Goal: Transaction & Acquisition: Purchase product/service

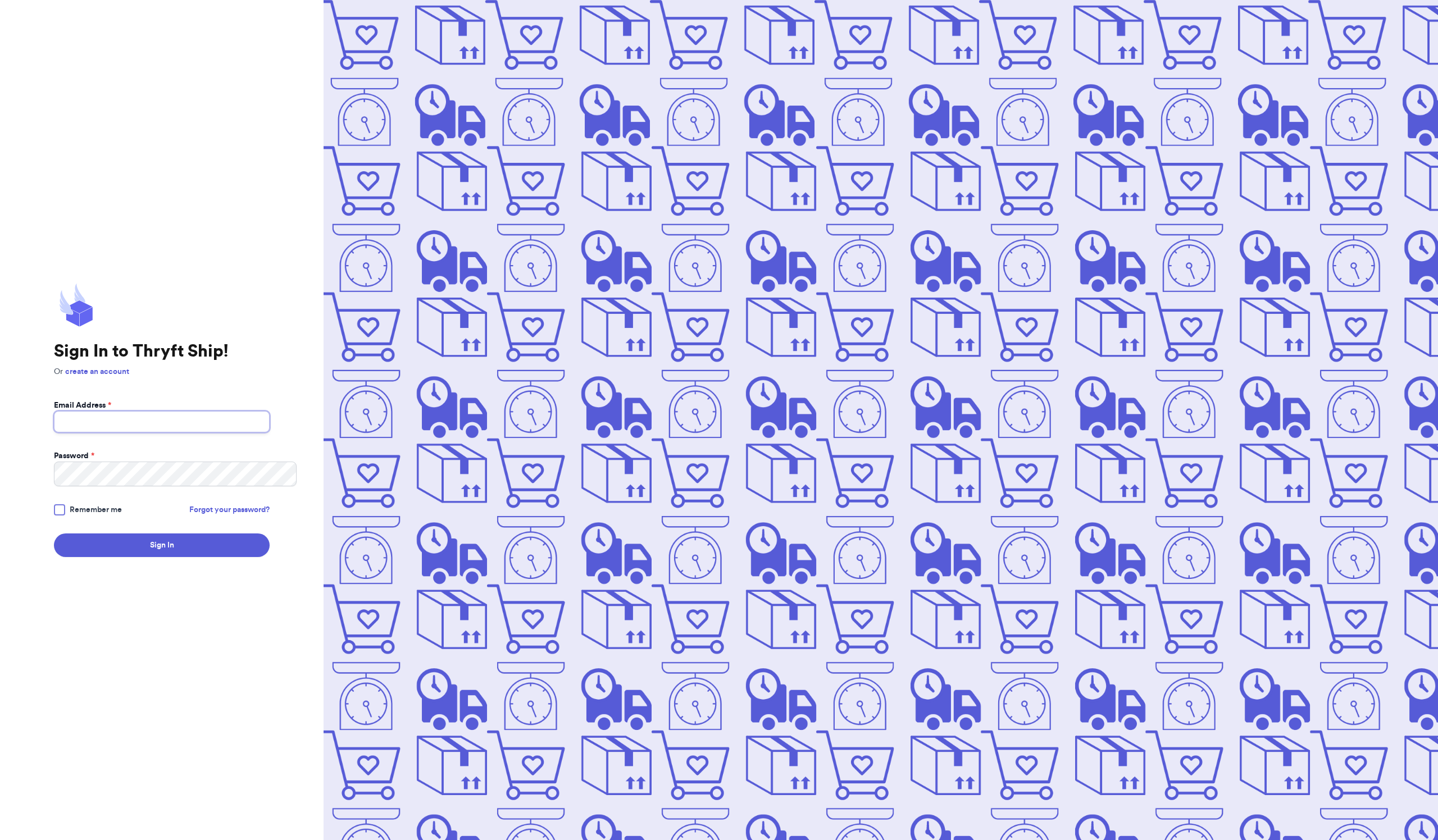
type input "[EMAIL_ADDRESS][DOMAIN_NAME]"
click at [181, 557] on button "Sign In" at bounding box center [162, 545] width 215 height 23
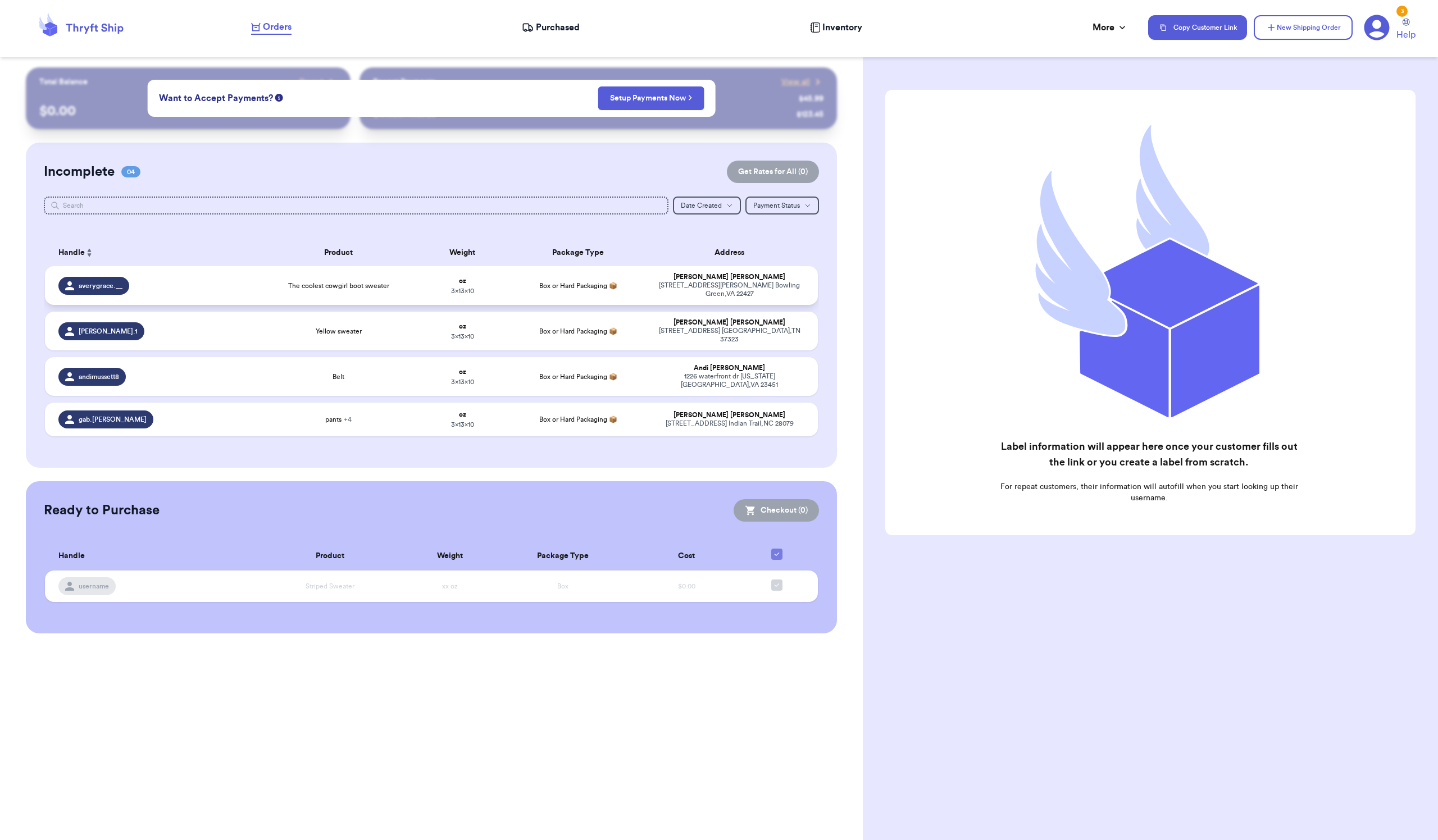
click at [648, 305] on td "[PERSON_NAME] [STREET_ADDRESS][PERSON_NAME]" at bounding box center [732, 285] width 170 height 39
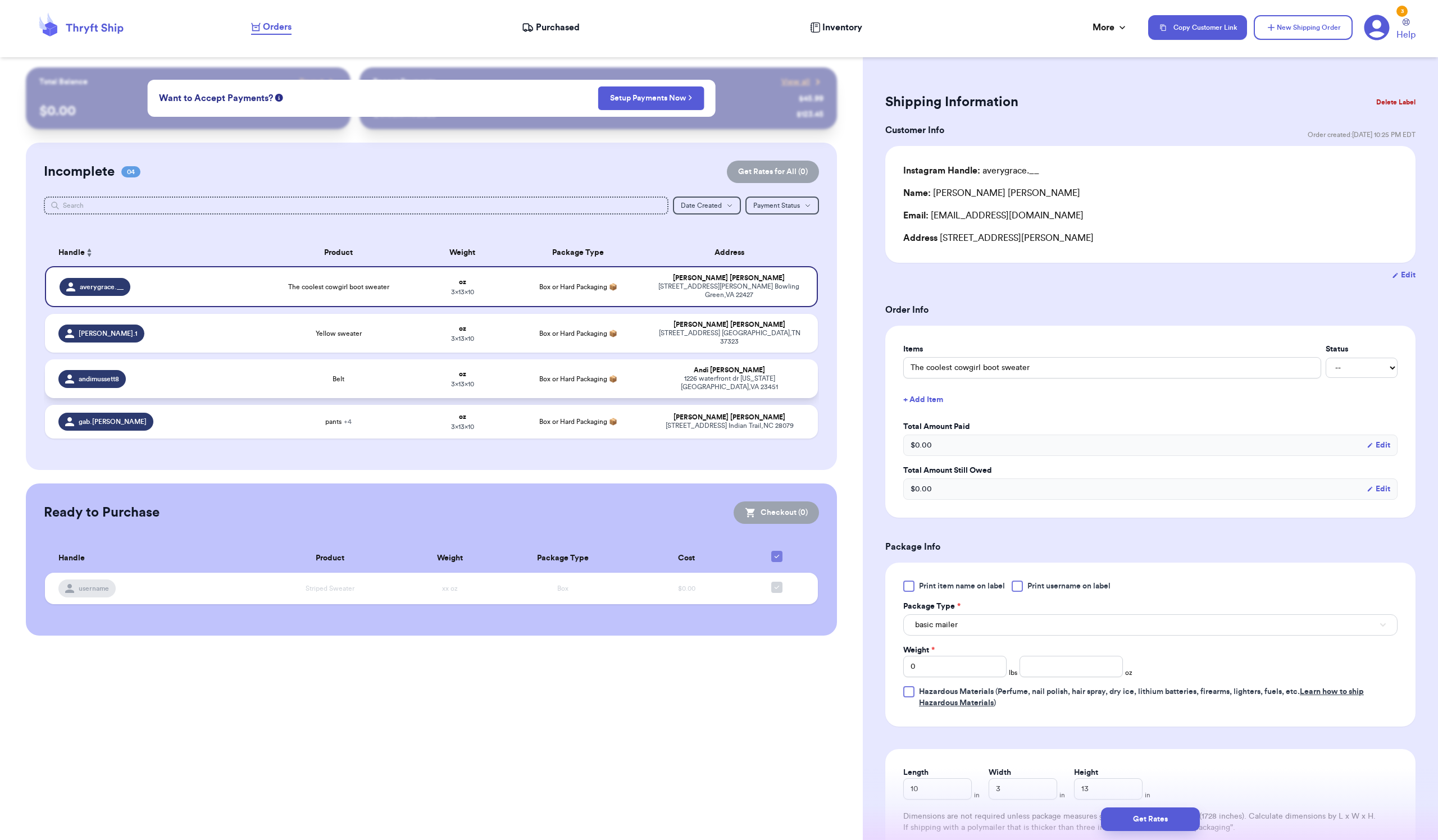
click at [459, 377] on strong "oz" at bounding box center [462, 374] width 7 height 7
type input "Belt"
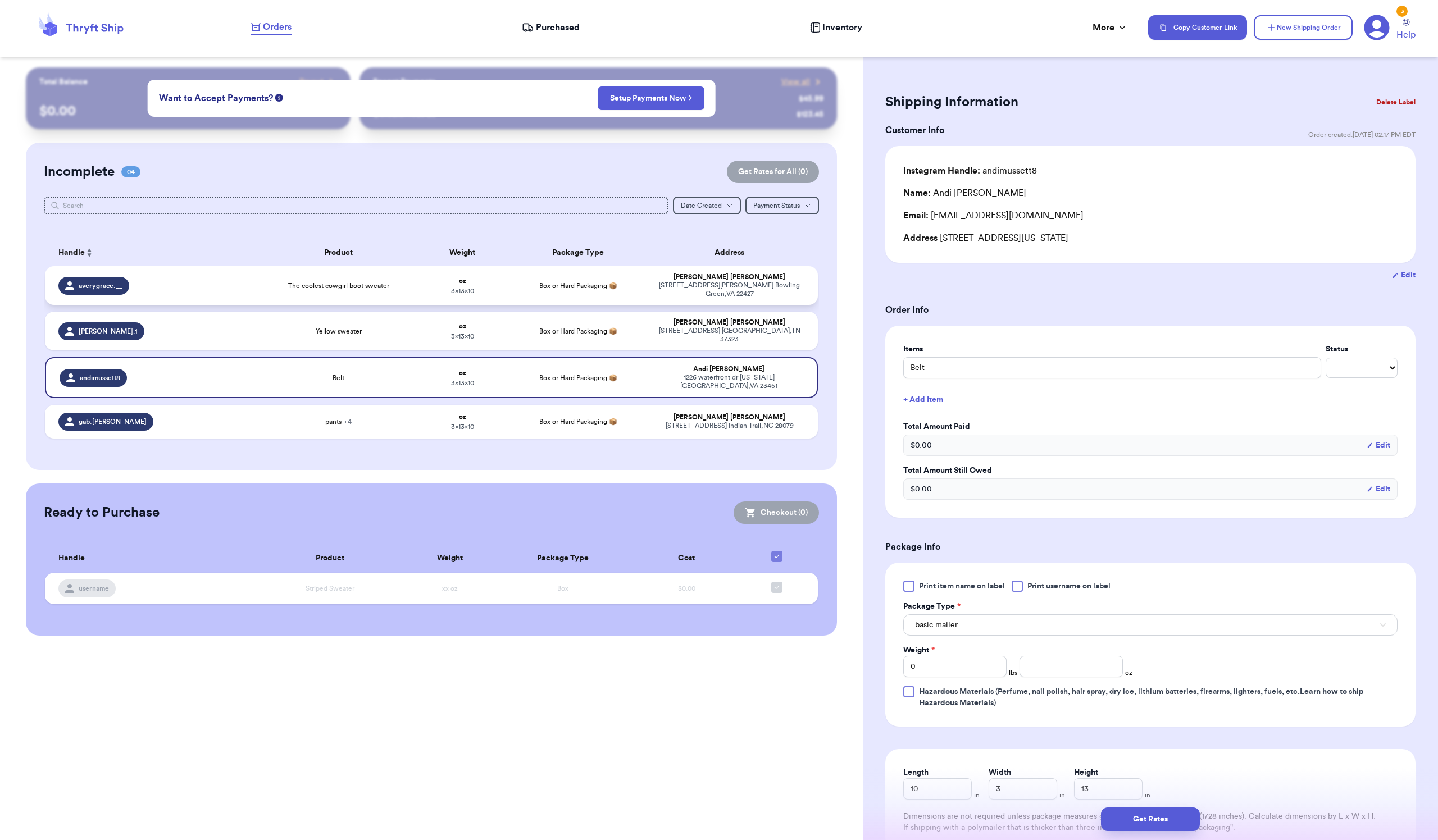
click at [288, 290] on span "The coolest cowgirl boot sweater" at bounding box center [338, 286] width 101 height 9
type input "The coolest cowgirl boot sweater"
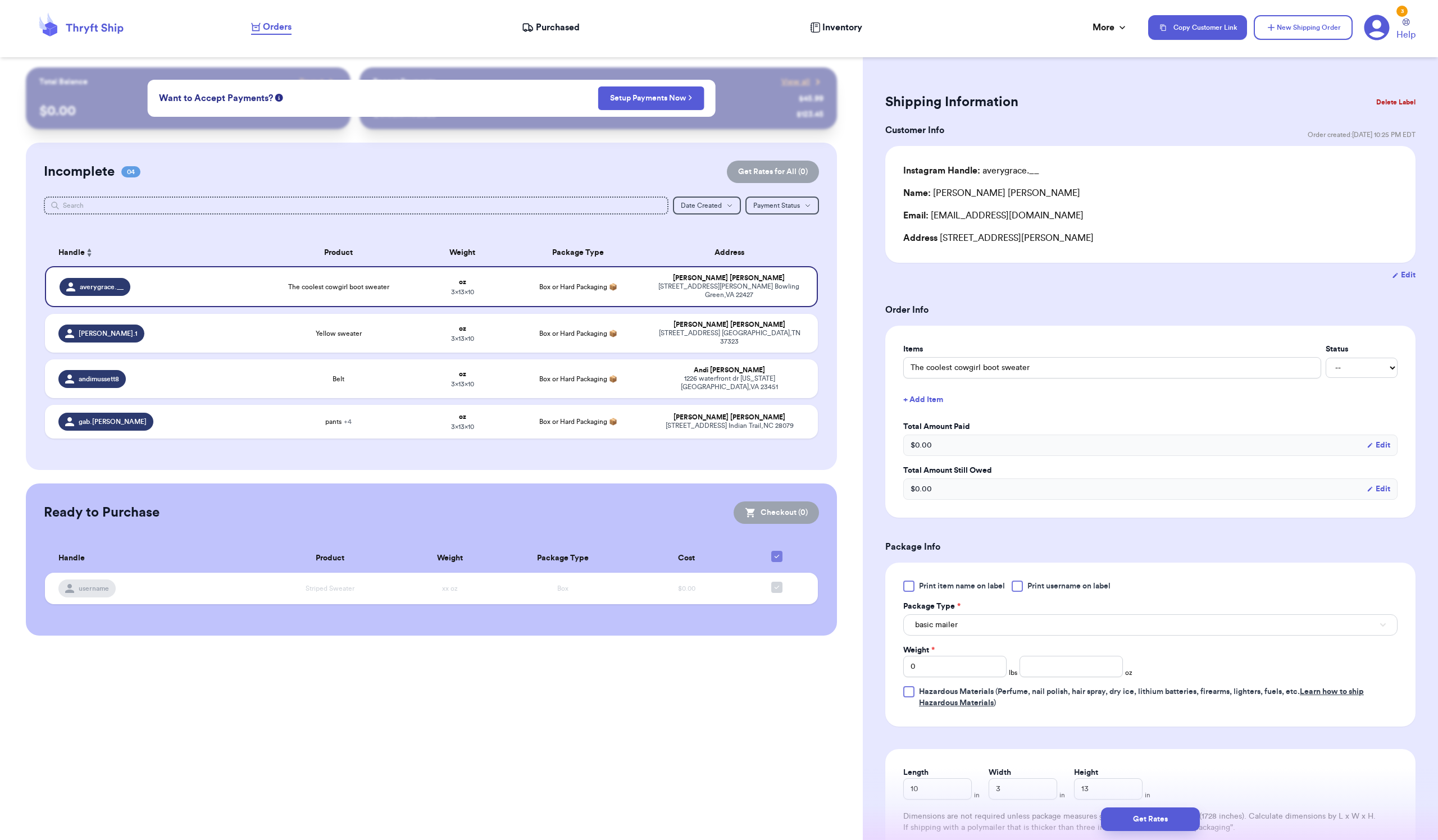
click at [1371, 103] on button "Delete Label" at bounding box center [1396, 102] width 48 height 25
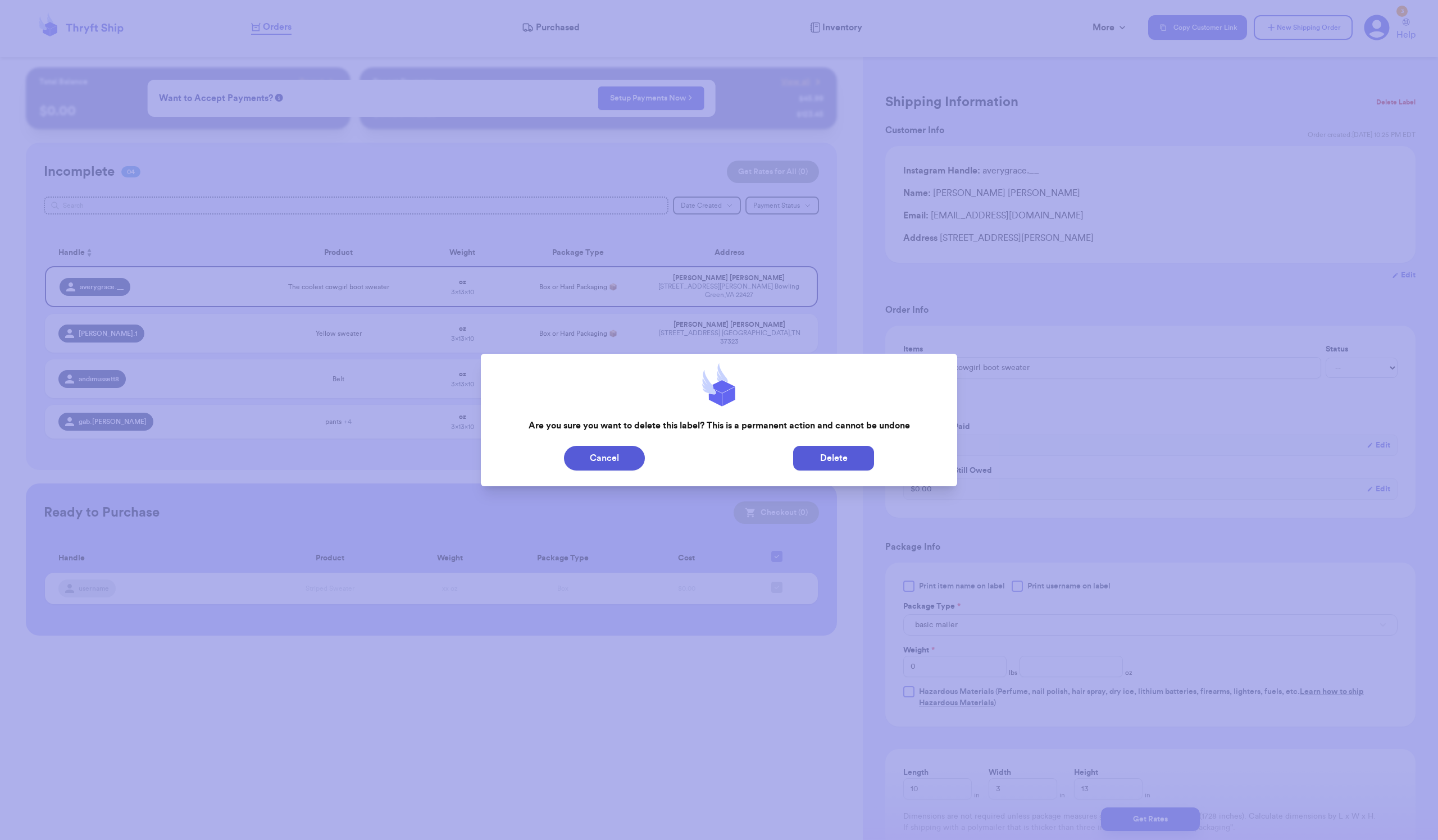
click at [838, 461] on button "Delete" at bounding box center [834, 458] width 81 height 25
type input "Yellow sweater"
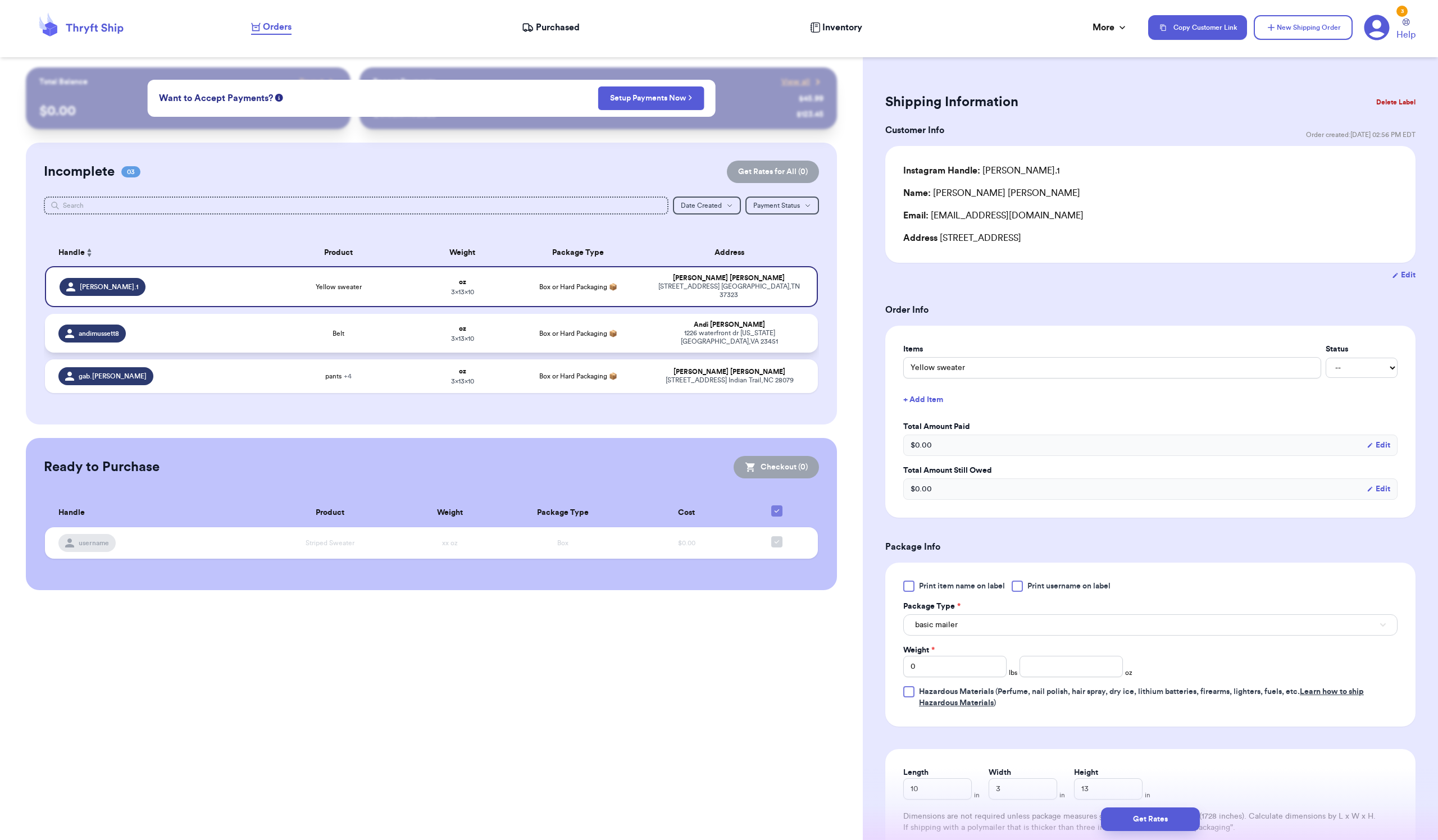
click at [261, 352] on td "Belt" at bounding box center [338, 333] width 155 height 39
type input "Belt"
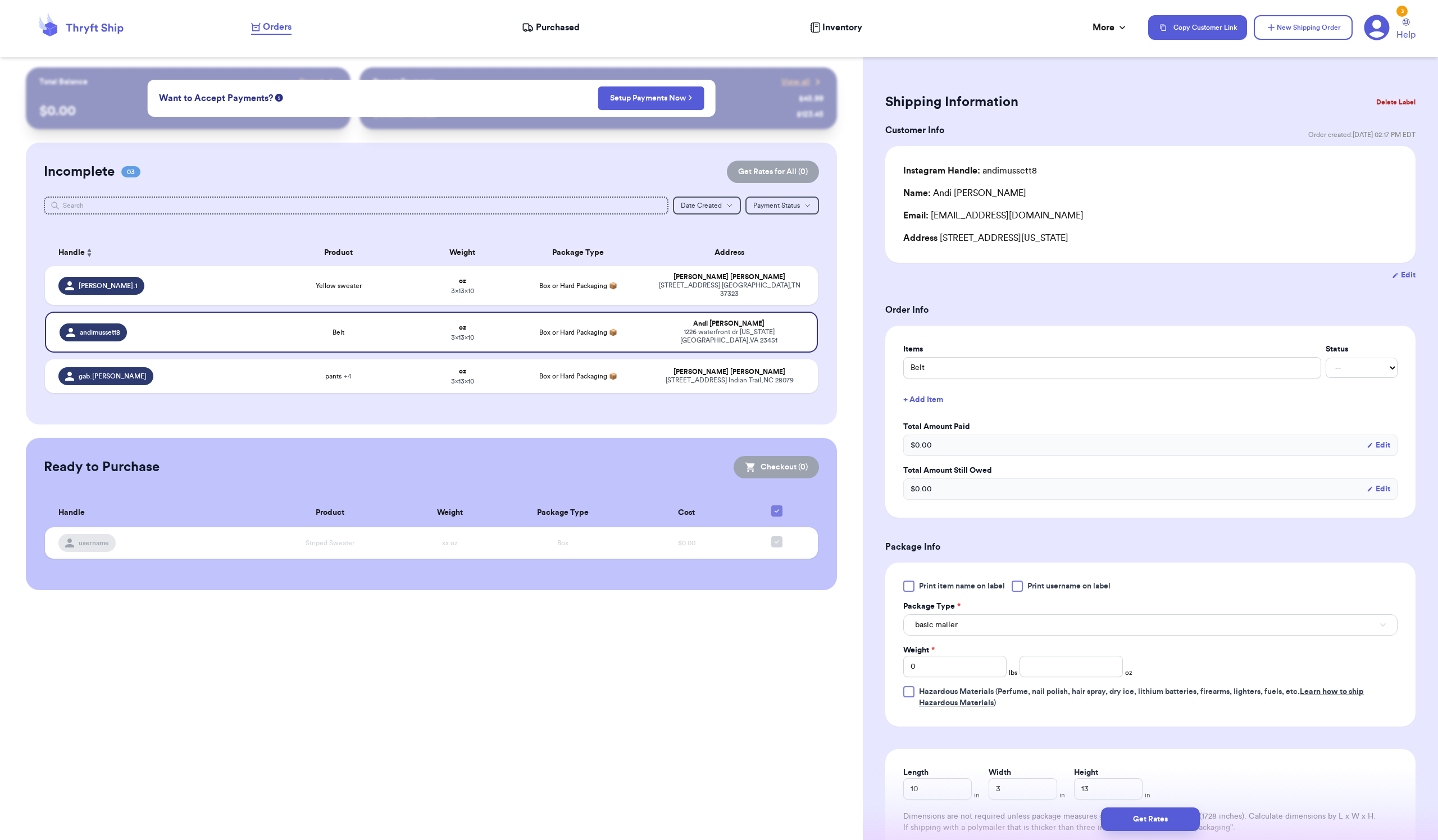
click at [518, 513] on div "Customer Link New Order Total Balance Payout $ 0.00 Recent Payments View all @ …" at bounding box center [719, 420] width 1438 height 840
click at [261, 393] on td "pants + 4" at bounding box center [338, 377] width 155 height 34
type input "pants"
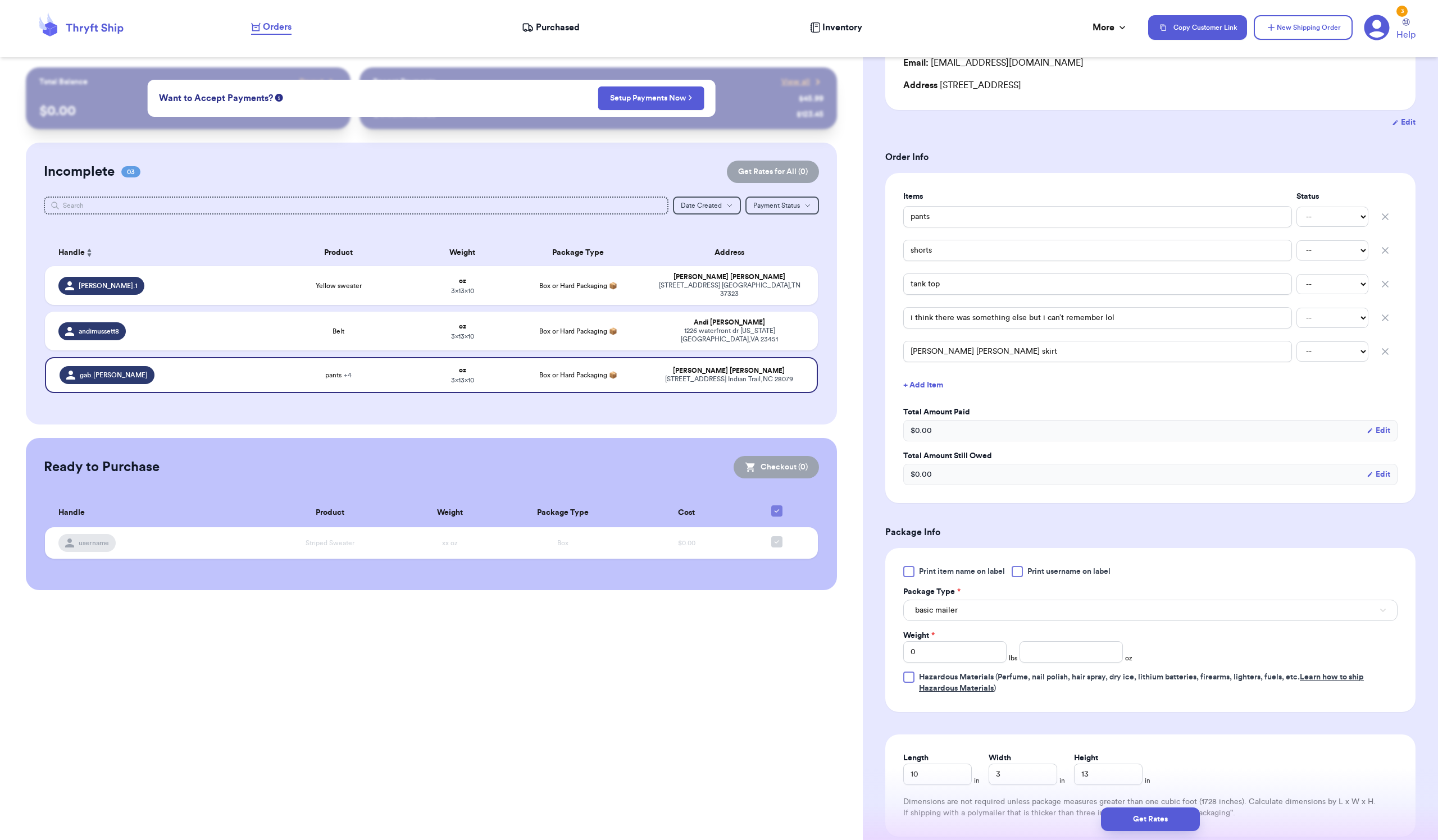
scroll to position [168, 0]
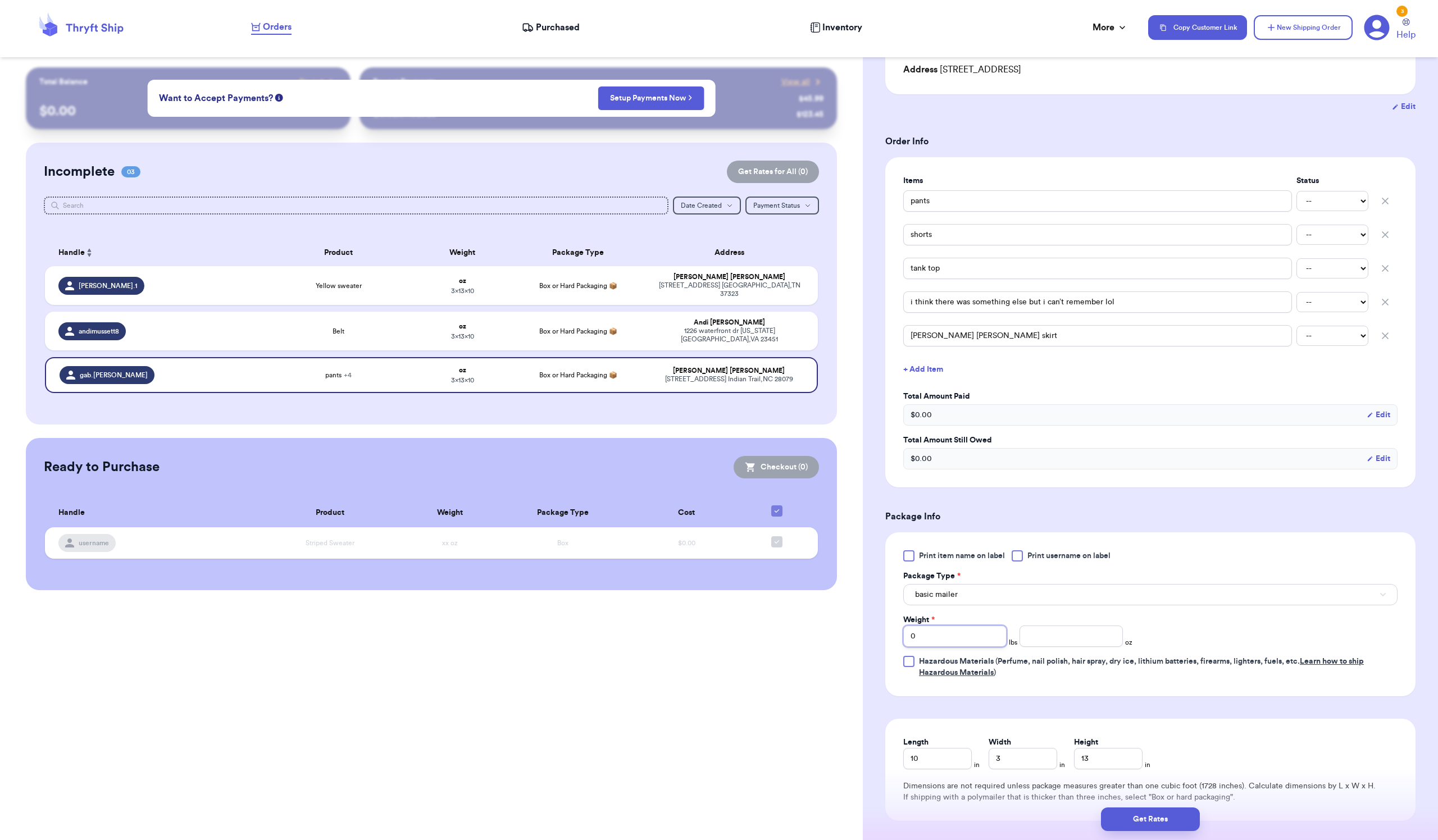
click at [1002, 647] on input "0" at bounding box center [955, 636] width 103 height 22
type input "02"
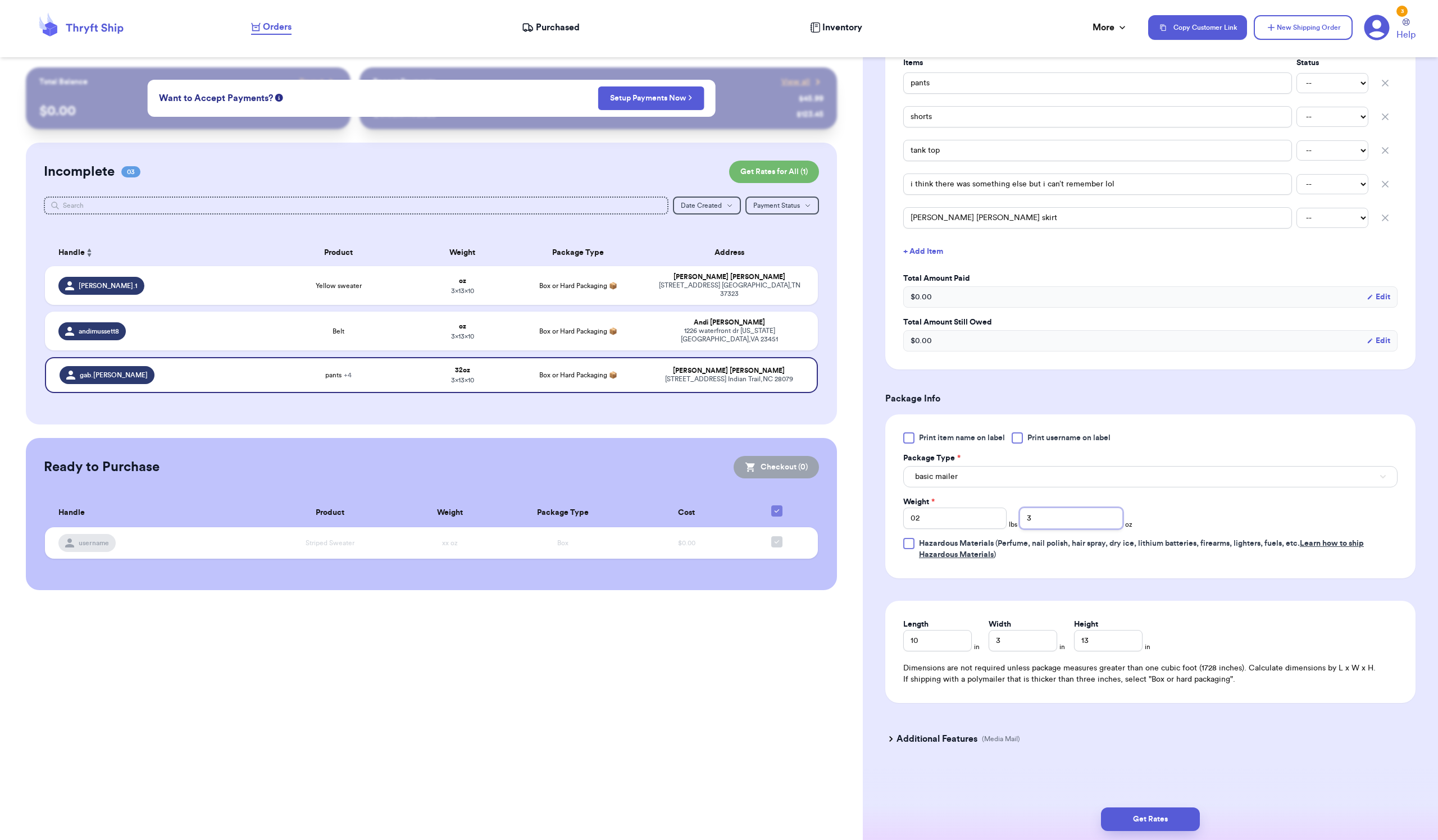
scroll to position [396, 0]
type input "3"
click at [1153, 822] on button "Get Rates" at bounding box center [1149, 819] width 99 height 23
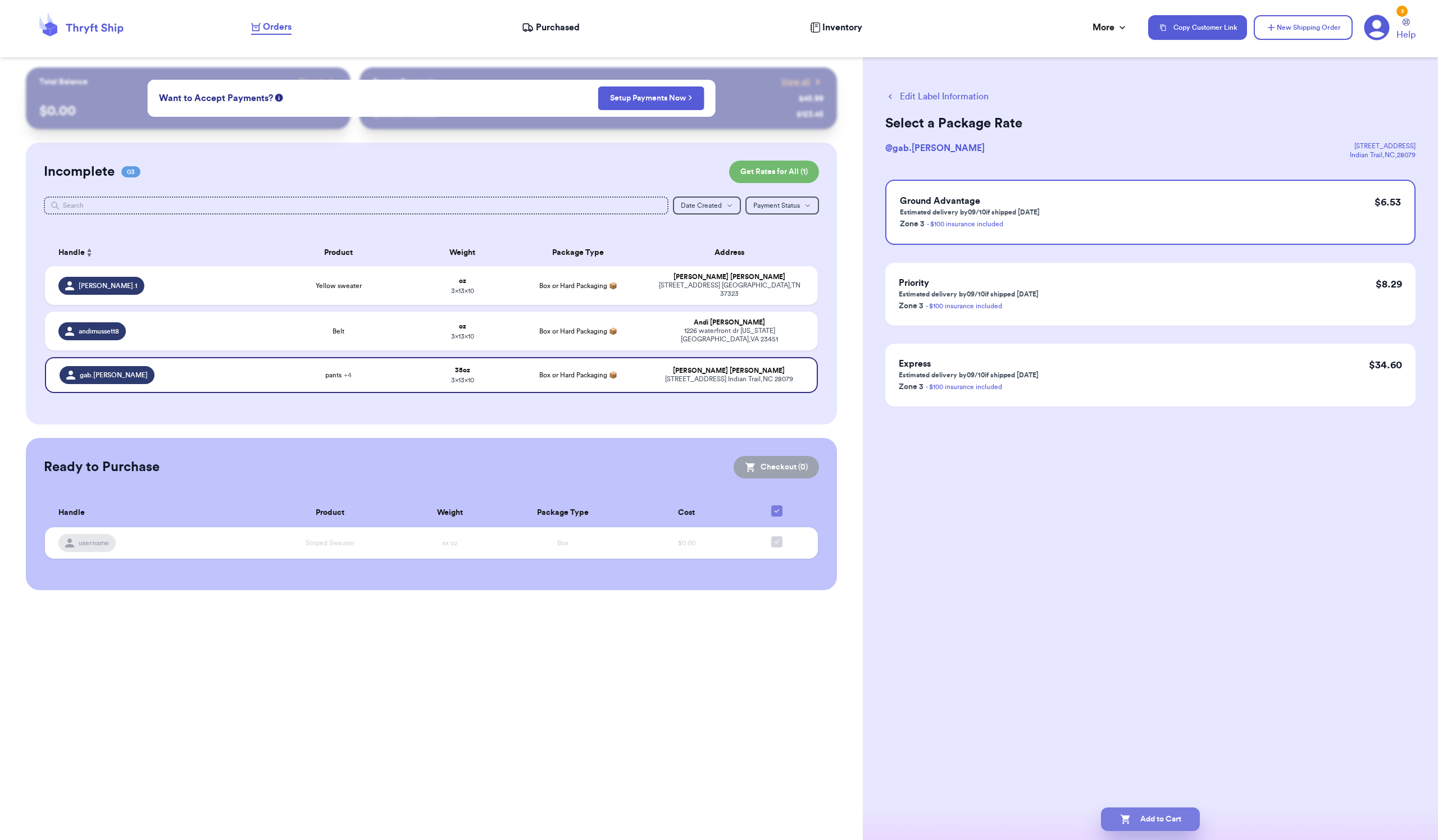
click at [1174, 812] on button "Add to Cart" at bounding box center [1149, 819] width 99 height 23
checkbox input "true"
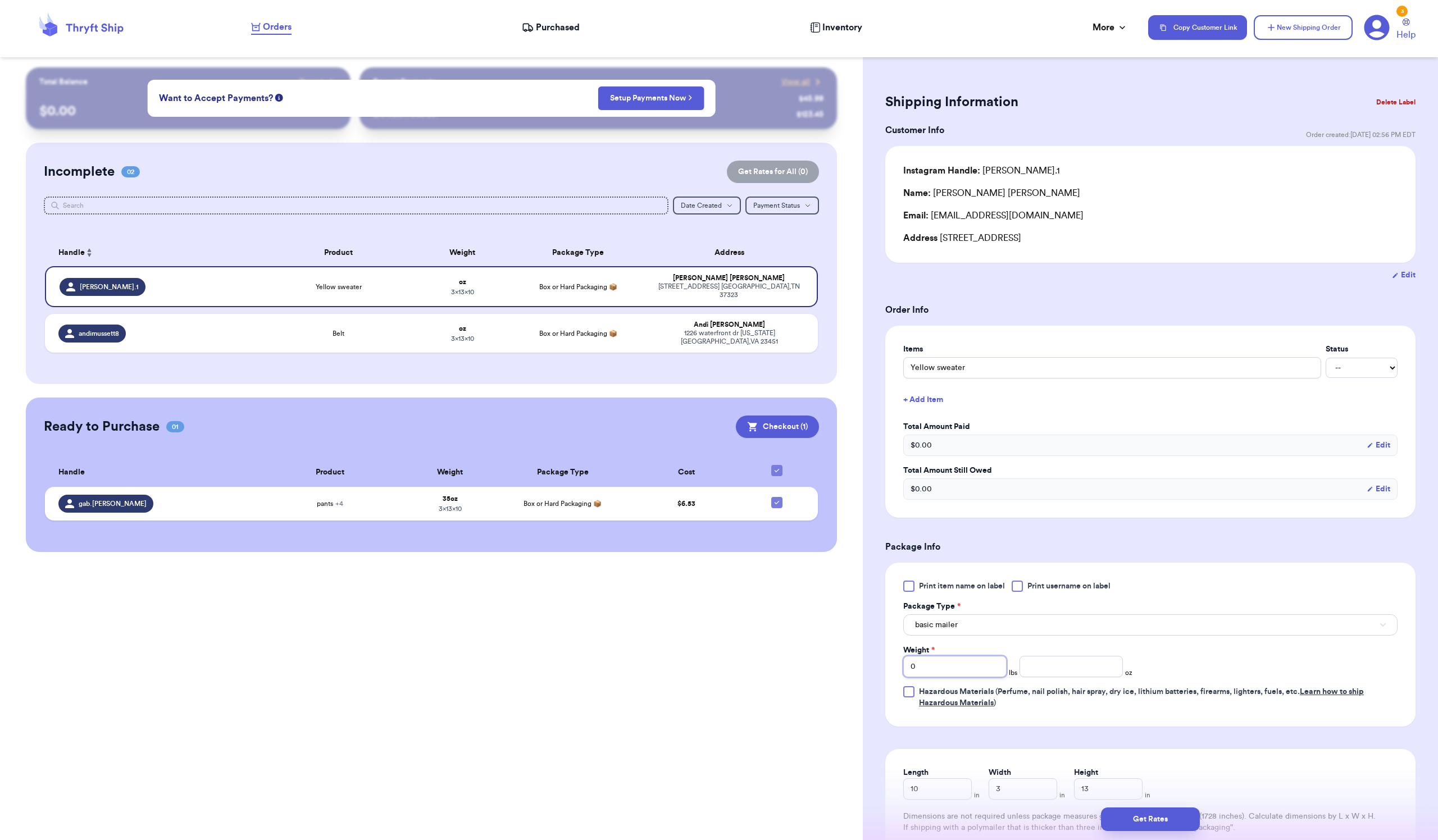
click at [947, 677] on input "0" at bounding box center [955, 666] width 103 height 22
type input "01"
type input "7"
click at [1133, 810] on button "Get Rates" at bounding box center [1149, 819] width 99 height 23
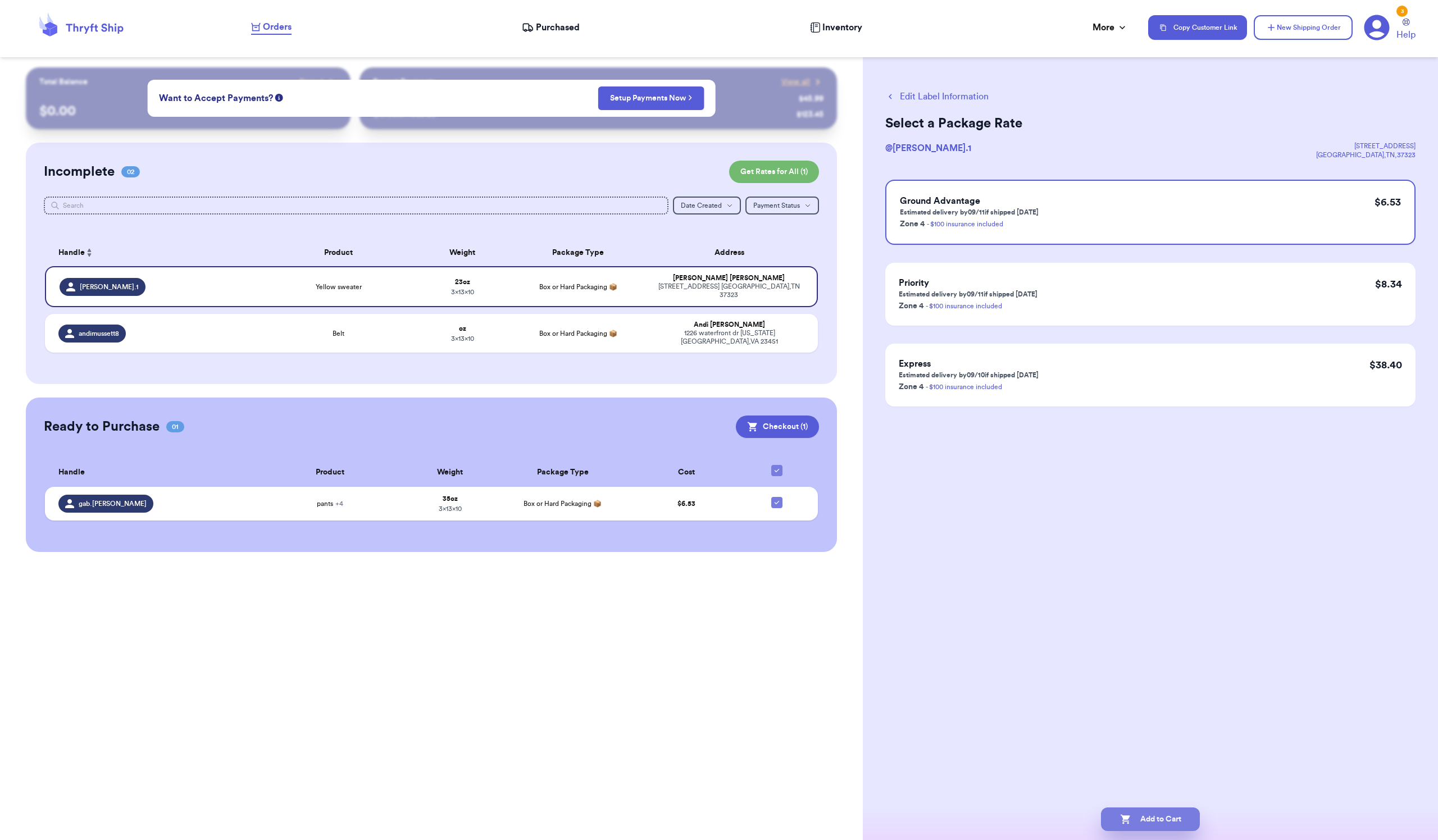
click at [1139, 817] on button "Add to Cart" at bounding box center [1149, 819] width 99 height 23
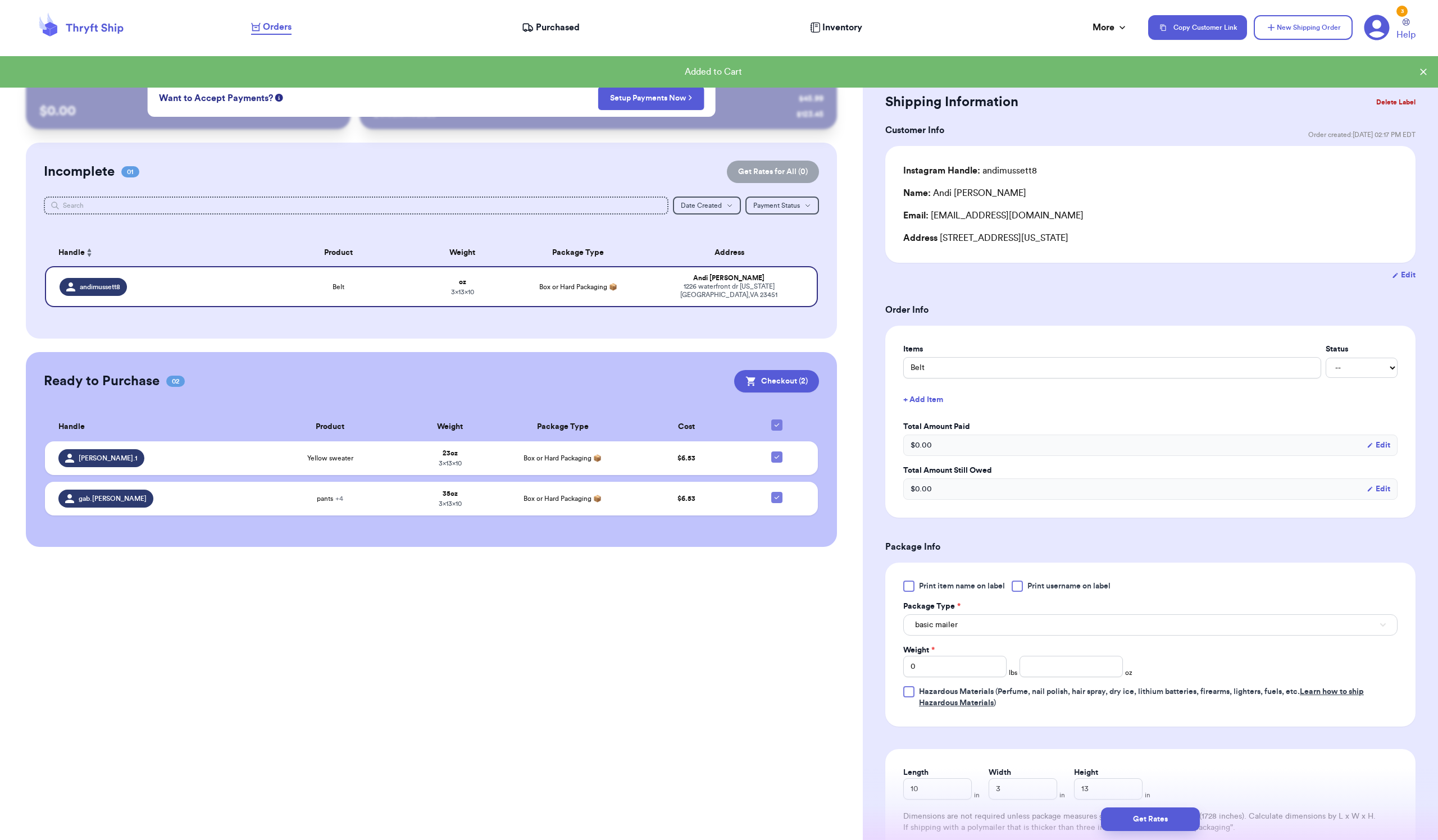
checkbox input "true"
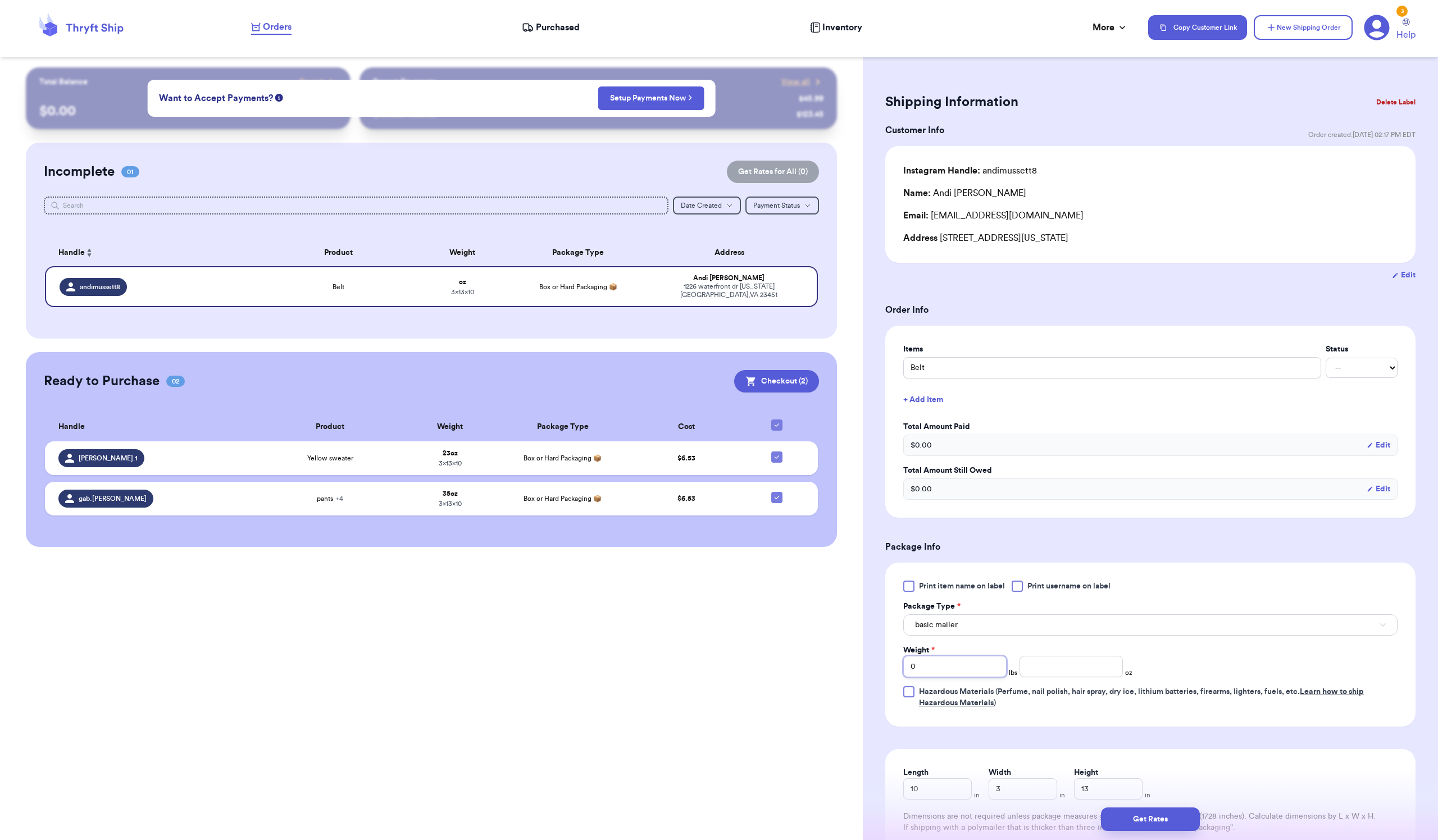
click at [961, 677] on input "0" at bounding box center [955, 666] width 103 height 22
type input "7"
click at [1148, 811] on button "Get Rates" at bounding box center [1149, 819] width 99 height 23
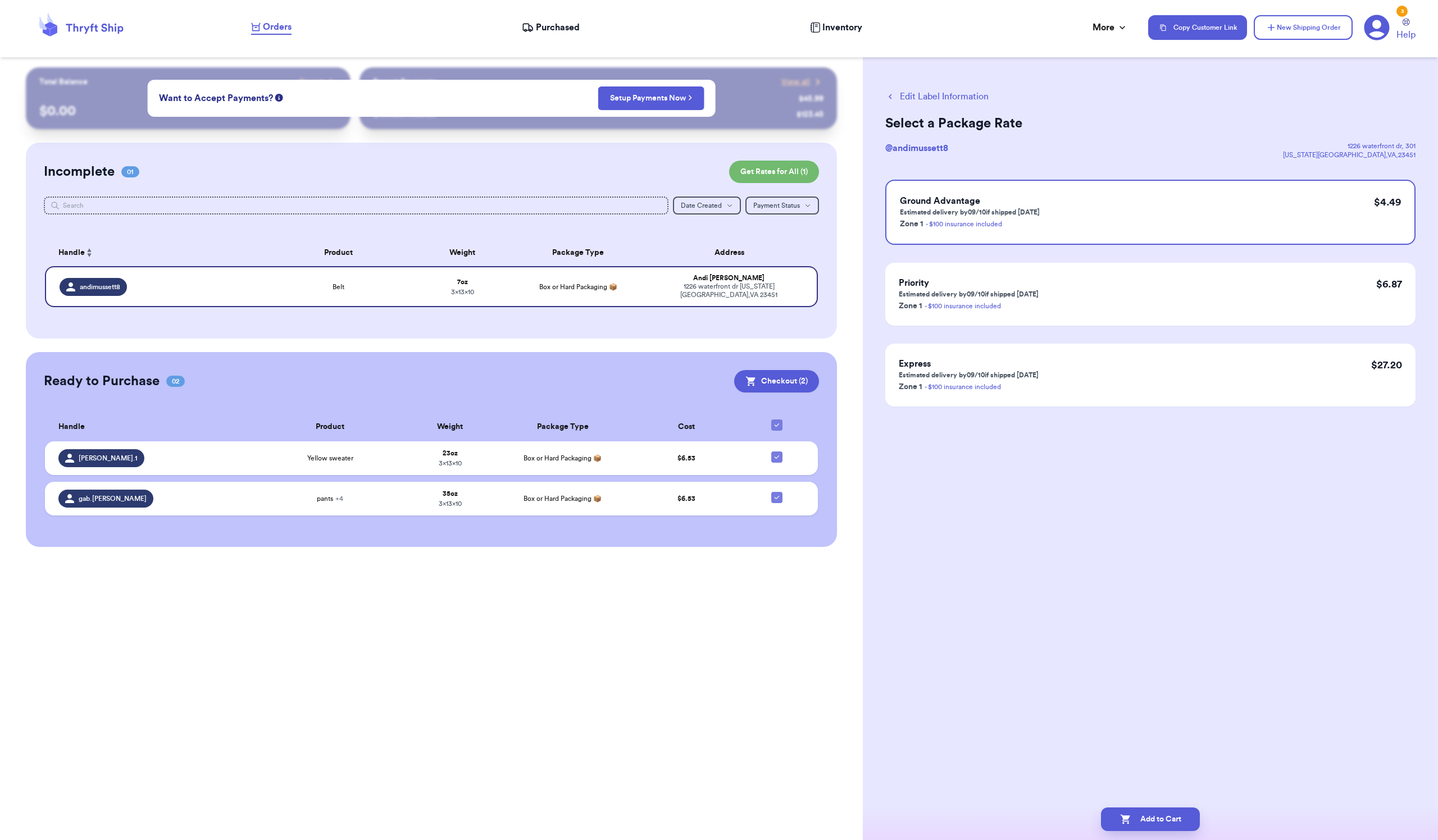
click at [1148, 811] on button "Add to Cart" at bounding box center [1149, 819] width 99 height 23
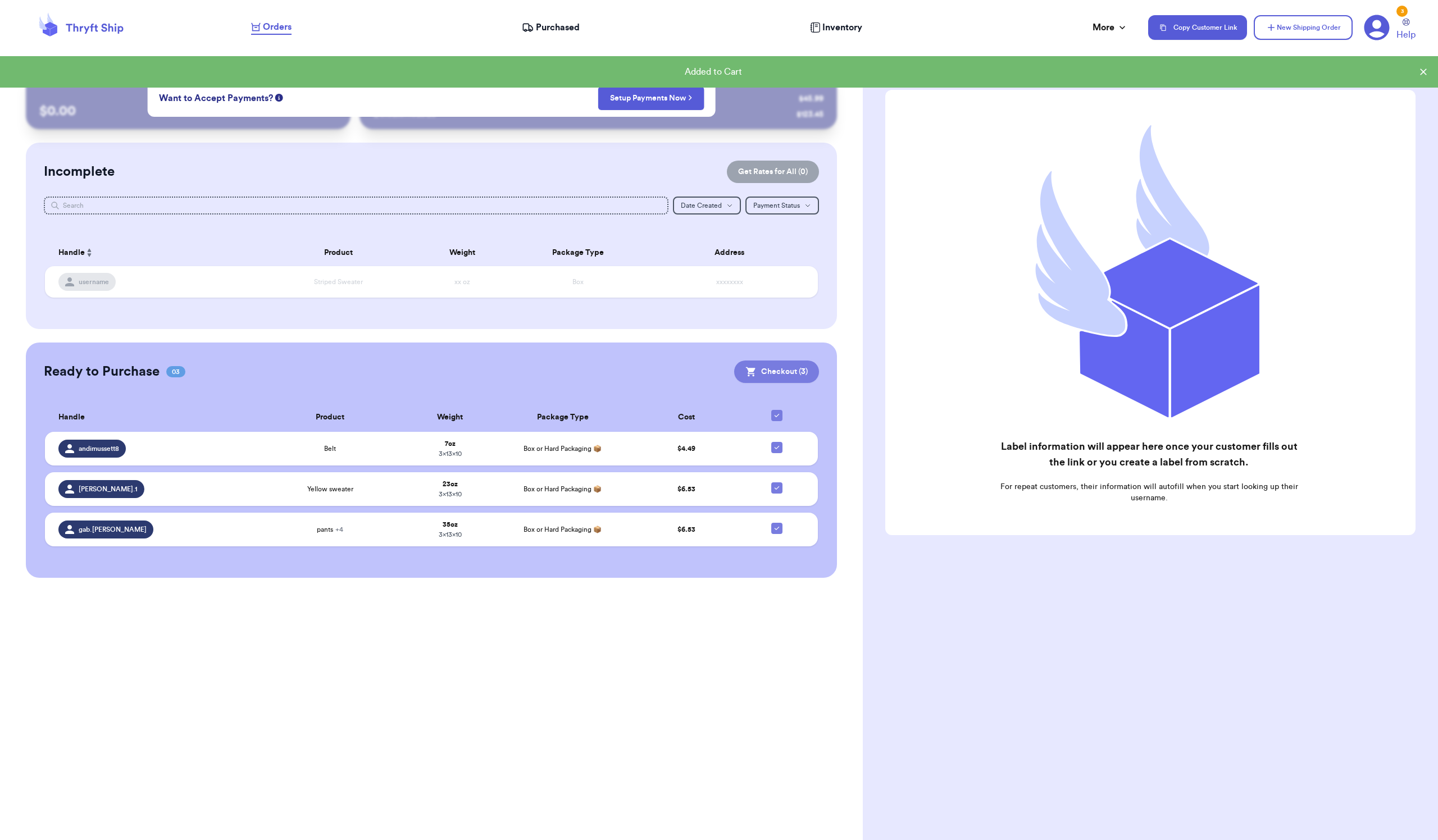
click at [781, 383] on button "Checkout ( 3 )" at bounding box center [777, 371] width 85 height 22
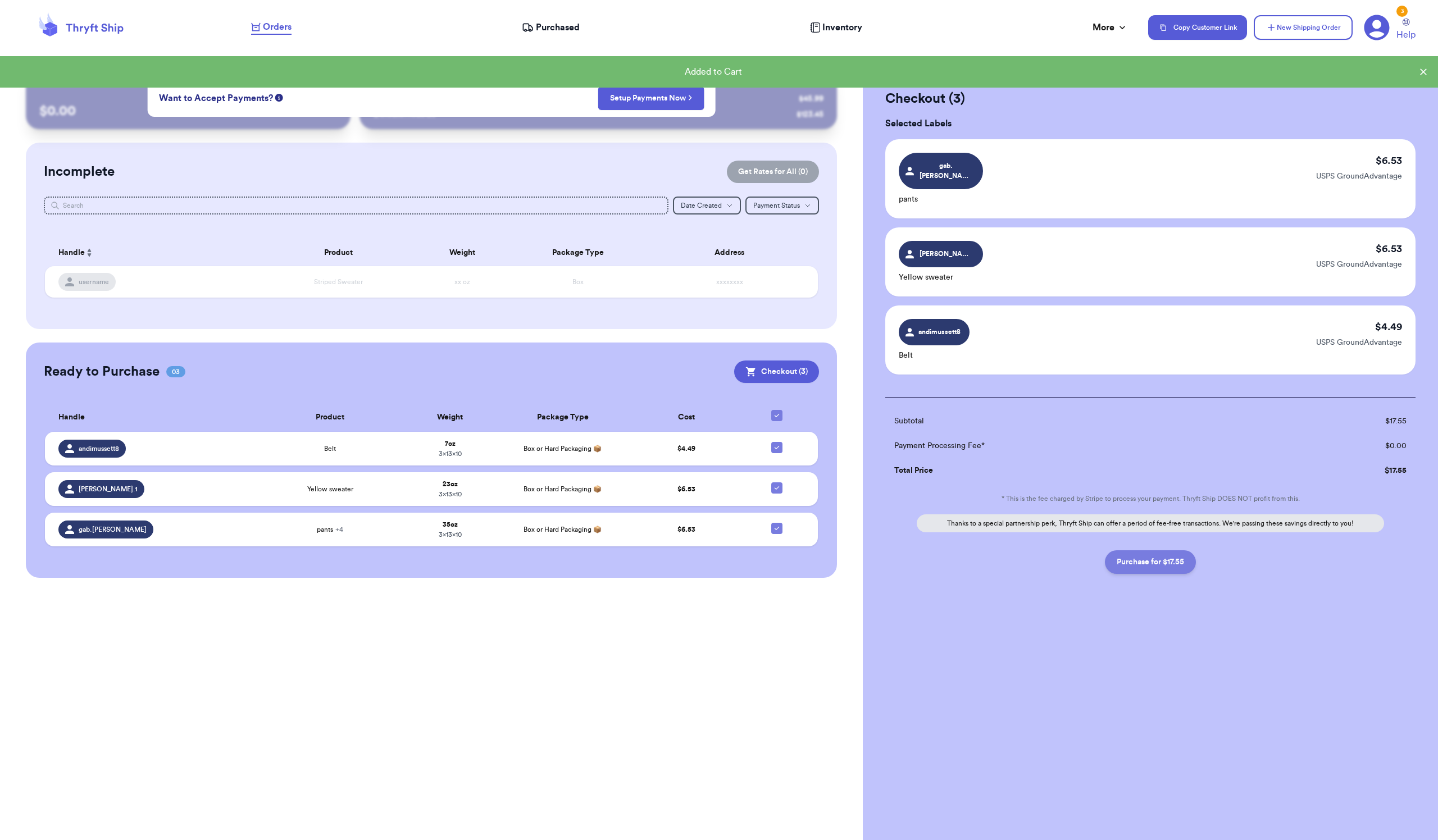
click at [1181, 574] on button "Purchase for $17.55" at bounding box center [1149, 562] width 91 height 23
checkbox input "true"
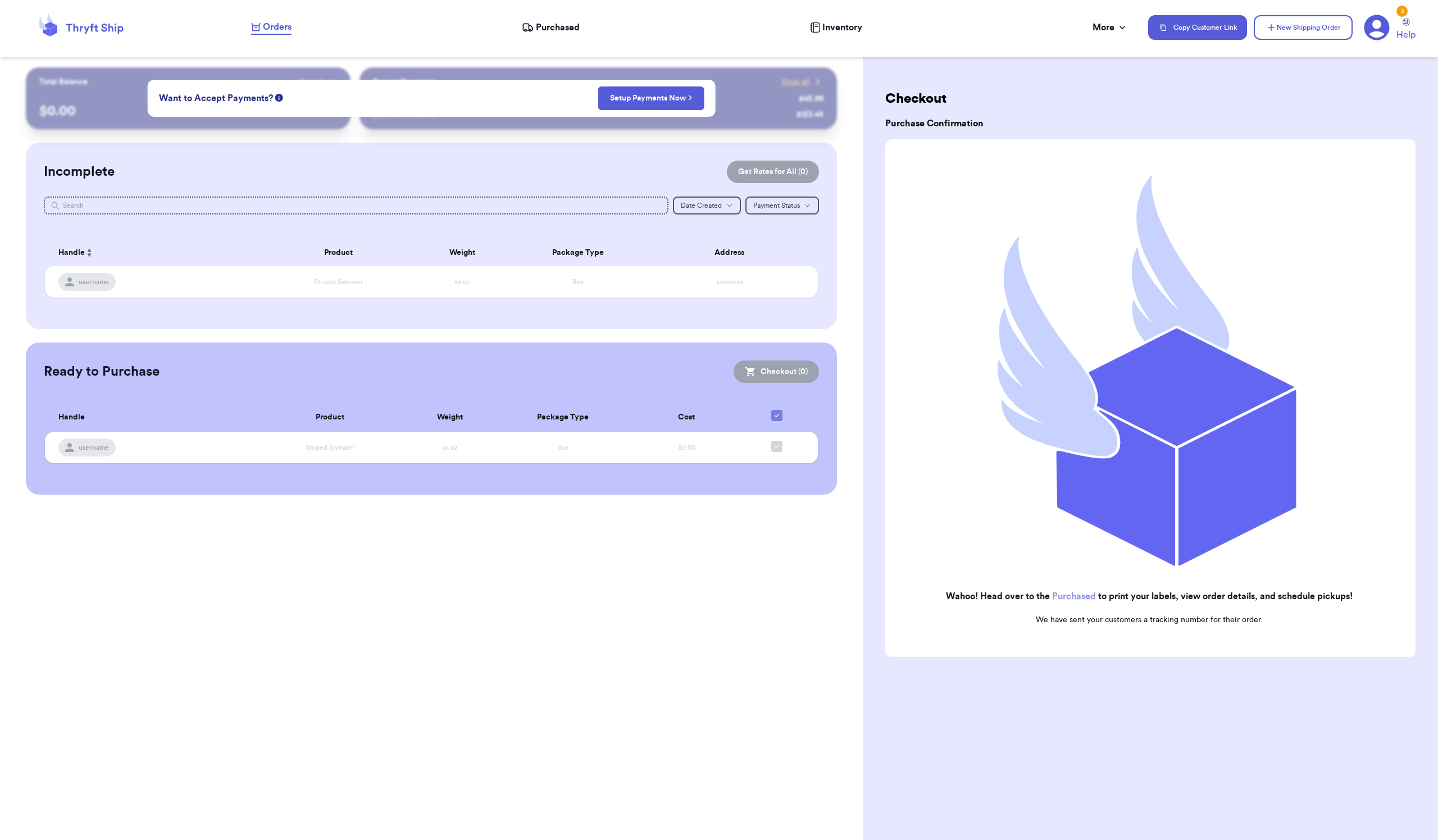
click at [558, 18] on nav "Orders Purchased Inventory More Stats Completed Orders Payments Payouts Copy Cu…" at bounding box center [838, 27] width 1198 height 37
click at [622, 106] on button "Setup Payments Now" at bounding box center [651, 99] width 106 height 23
click at [689, 109] on button "Setup Payments Now" at bounding box center [651, 99] width 106 height 23
click at [283, 94] on icon at bounding box center [279, 98] width 8 height 8
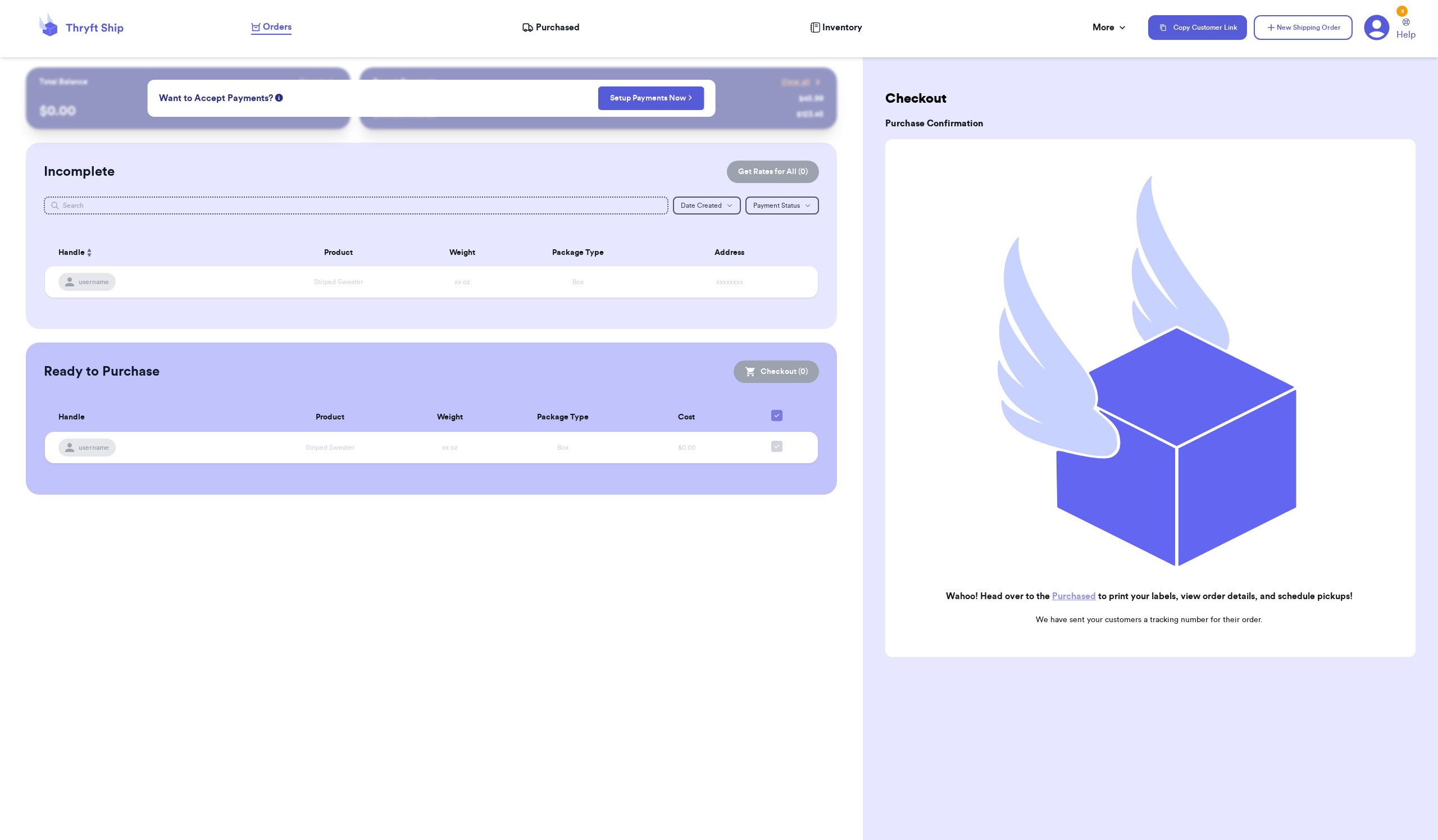
click at [260, 329] on div "Incomplete Get Rates for All ( 0 ) Get Rates for All ( 0 ) Date Created Date Cr…" at bounding box center [431, 236] width 811 height 187
click at [558, 31] on span "Purchased" at bounding box center [557, 27] width 44 height 14
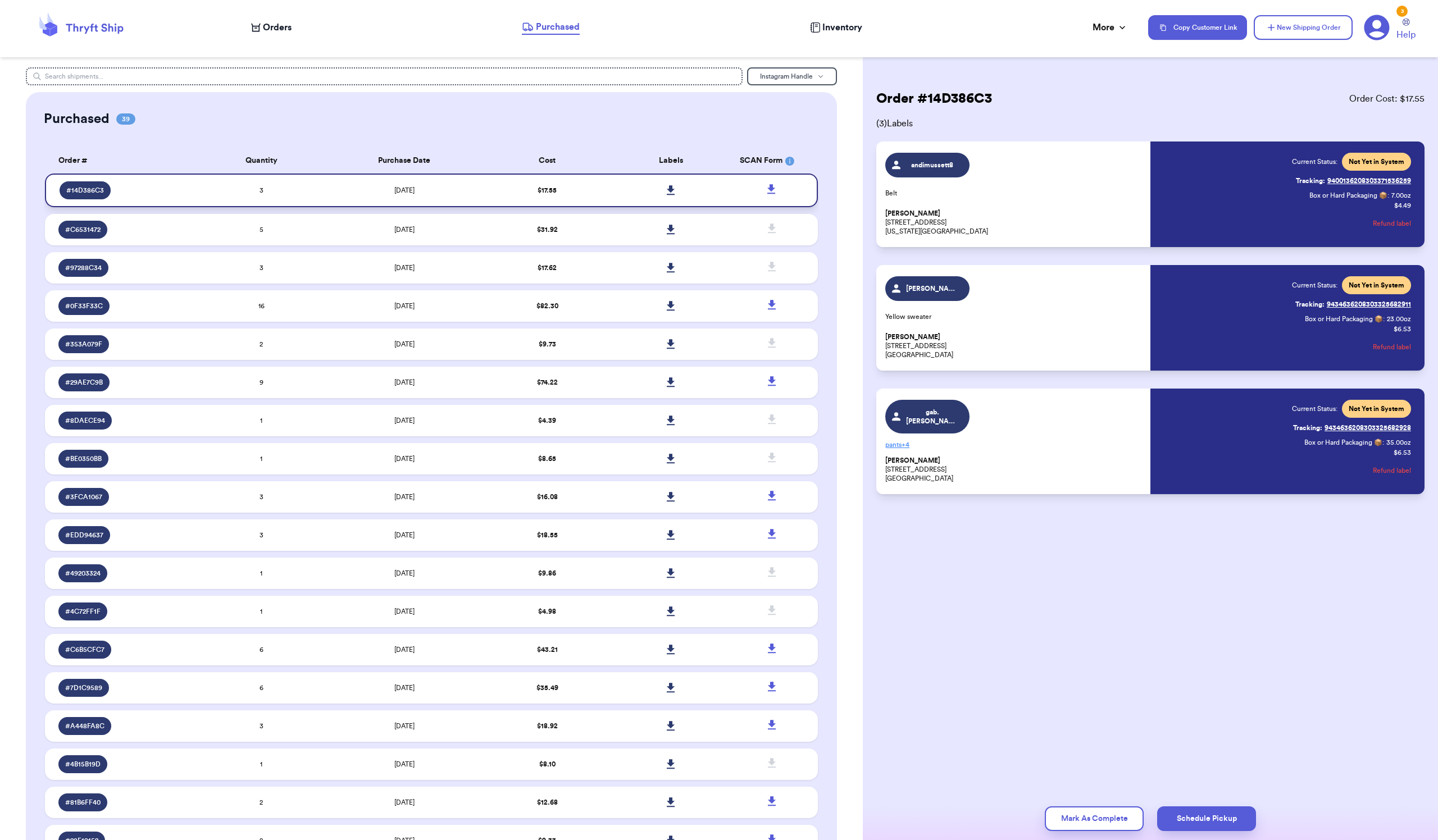
click at [666, 195] on icon at bounding box center [670, 190] width 8 height 10
